Goal: Information Seeking & Learning: Learn about a topic

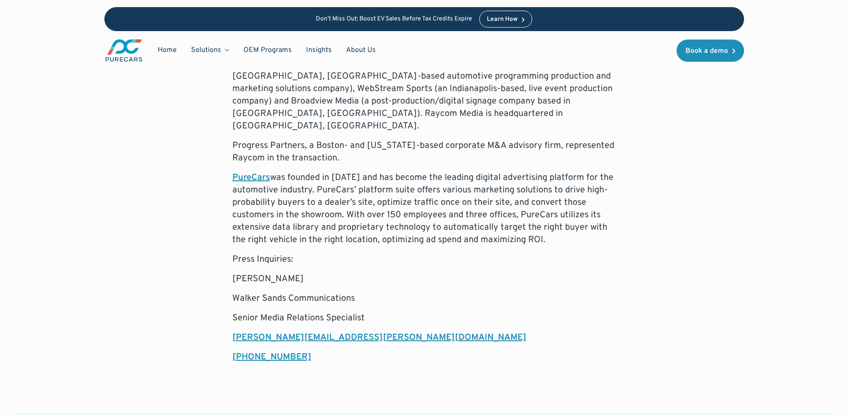
scroll to position [1121, 0]
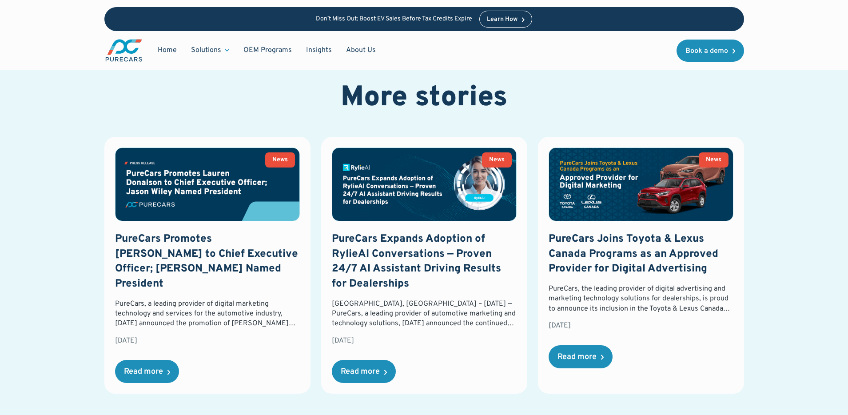
scroll to position [1366, 0]
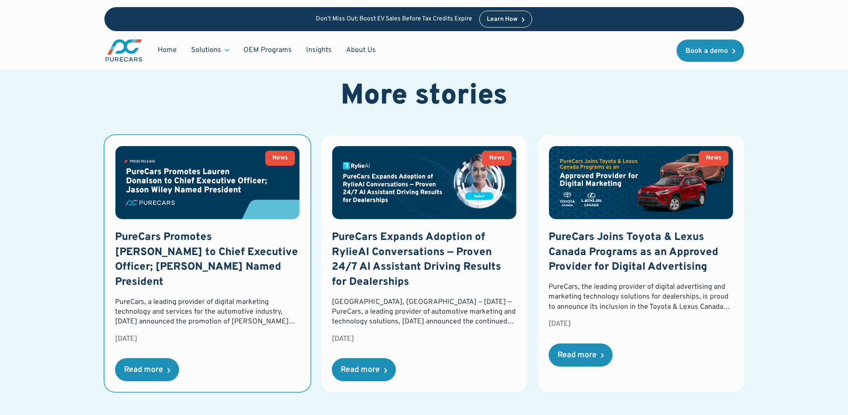
click at [248, 230] on h3 "PureCars Promotes [PERSON_NAME] to Chief Executive Officer; [PERSON_NAME] Named…" at bounding box center [207, 260] width 185 height 60
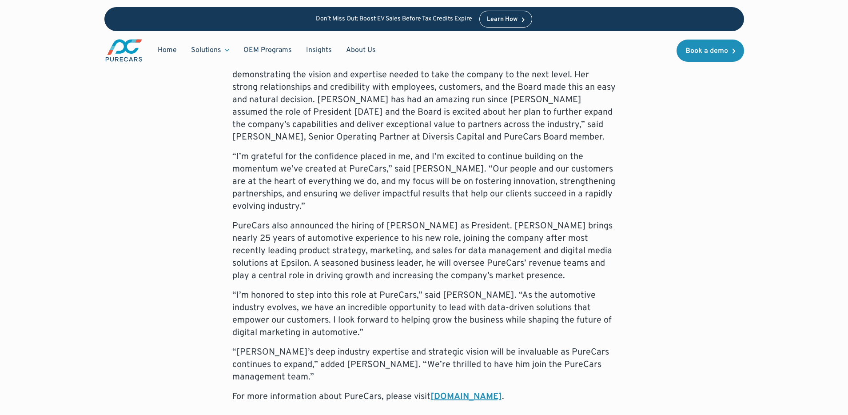
scroll to position [579, 0]
